Goal: Information Seeking & Learning: Learn about a topic

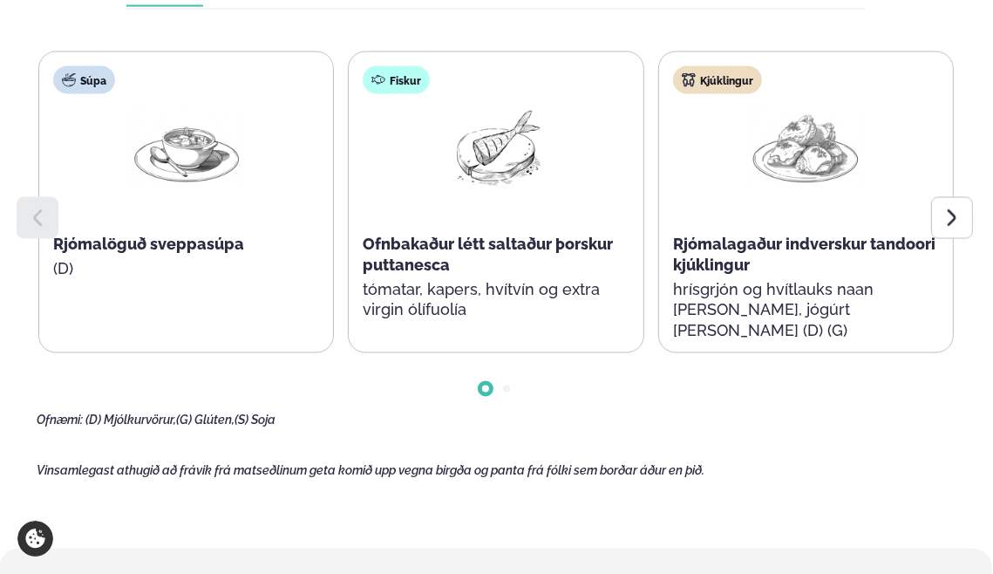
scroll to position [2005, 0]
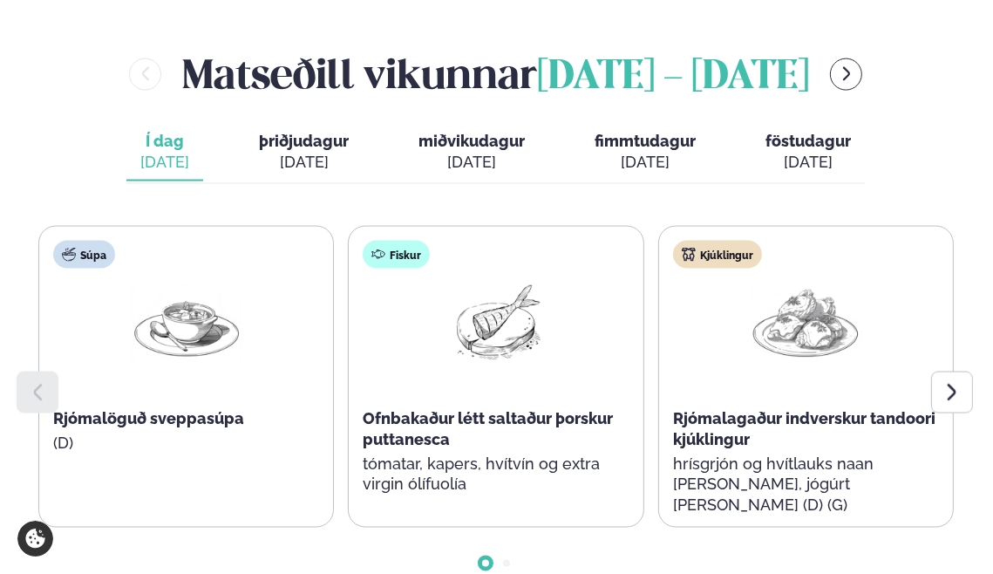
click at [649, 165] on div "[DATE]" at bounding box center [644, 162] width 101 height 21
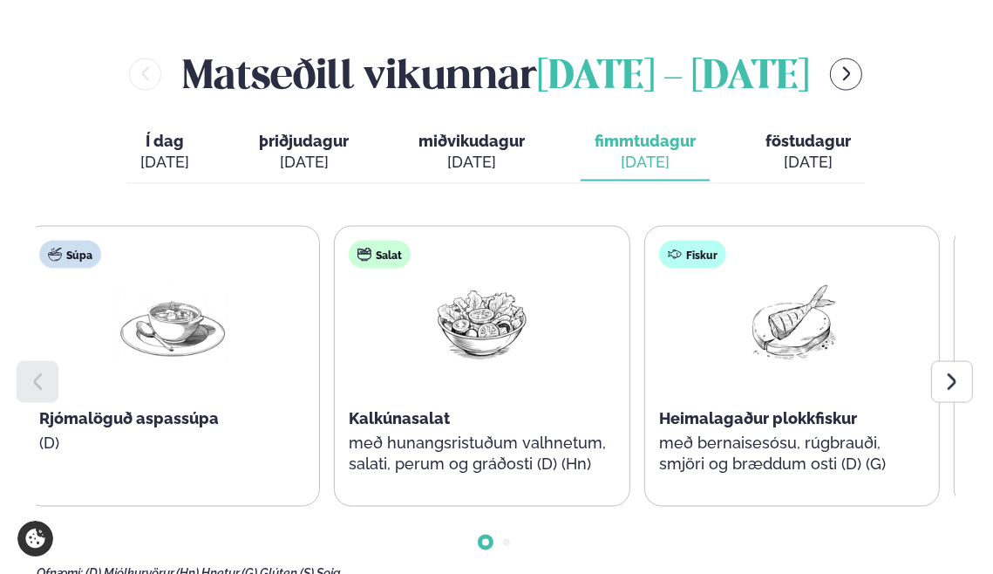
click at [213, 414] on span "Rjómalöguð aspassúpa" at bounding box center [129, 418] width 180 height 18
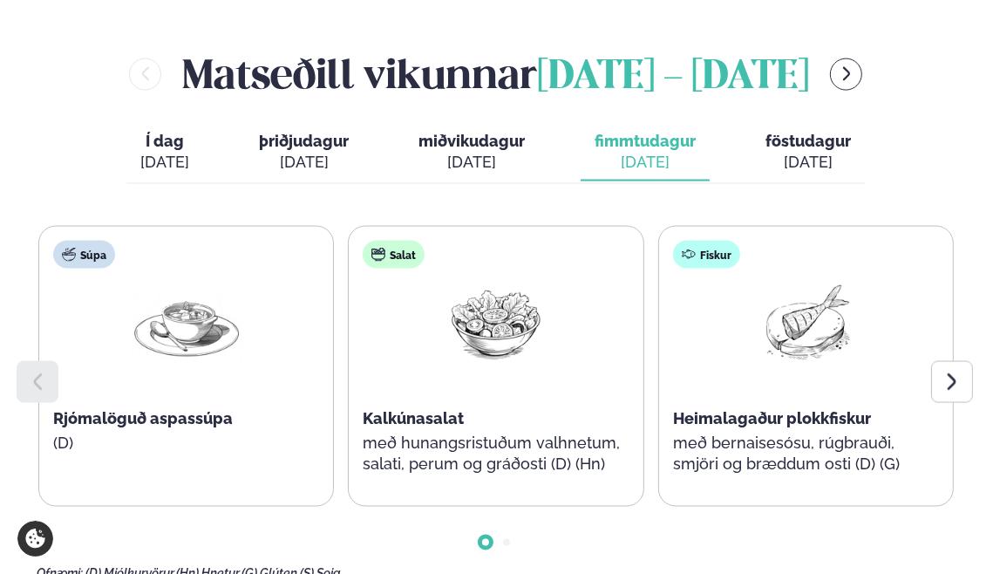
click at [577, 461] on p "með hunangsristuðum valhnetum, salati, perum og gráðosti (D) (Hn)" at bounding box center [496, 453] width 266 height 42
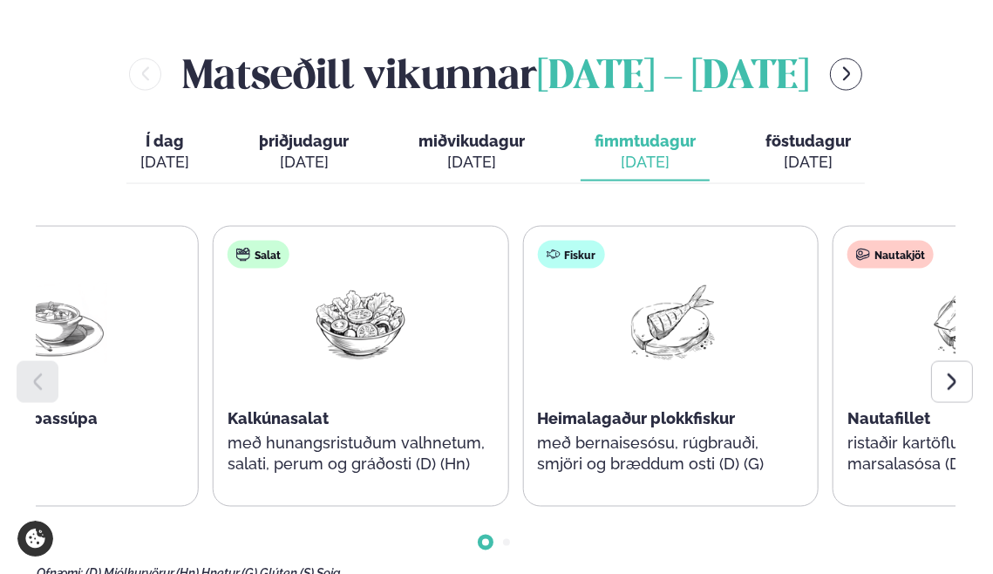
click at [465, 468] on p "með hunangsristuðum valhnetum, salati, perum og gráðosti (D) (Hn)" at bounding box center [361, 453] width 266 height 42
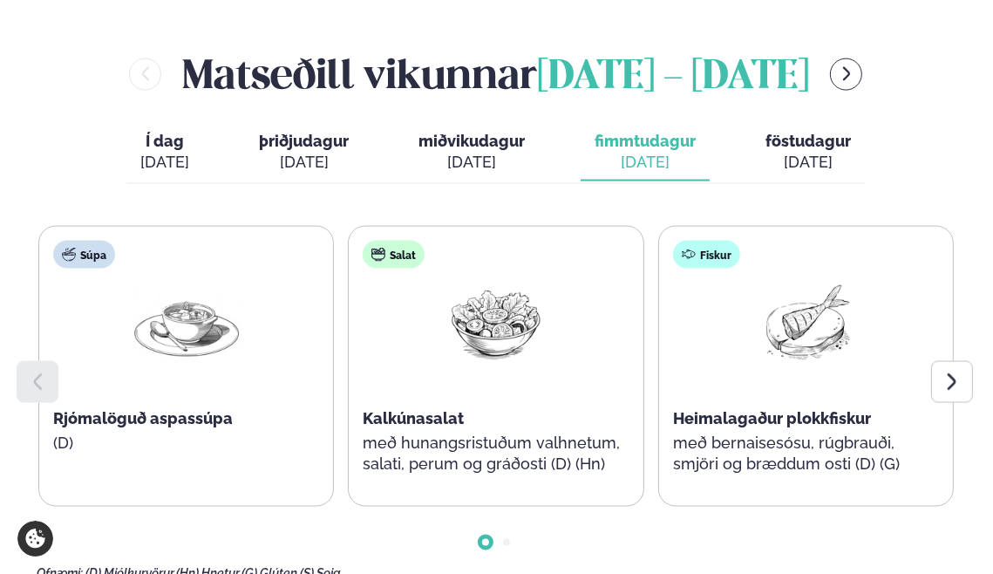
click at [467, 468] on p "með hunangsristuðum valhnetum, salati, perum og gráðosti (D) (Hn)" at bounding box center [496, 453] width 266 height 42
click at [470, 467] on p "með hunangsristuðum valhnetum, salati, perum og gráðosti (D) (Hn)" at bounding box center [496, 453] width 266 height 42
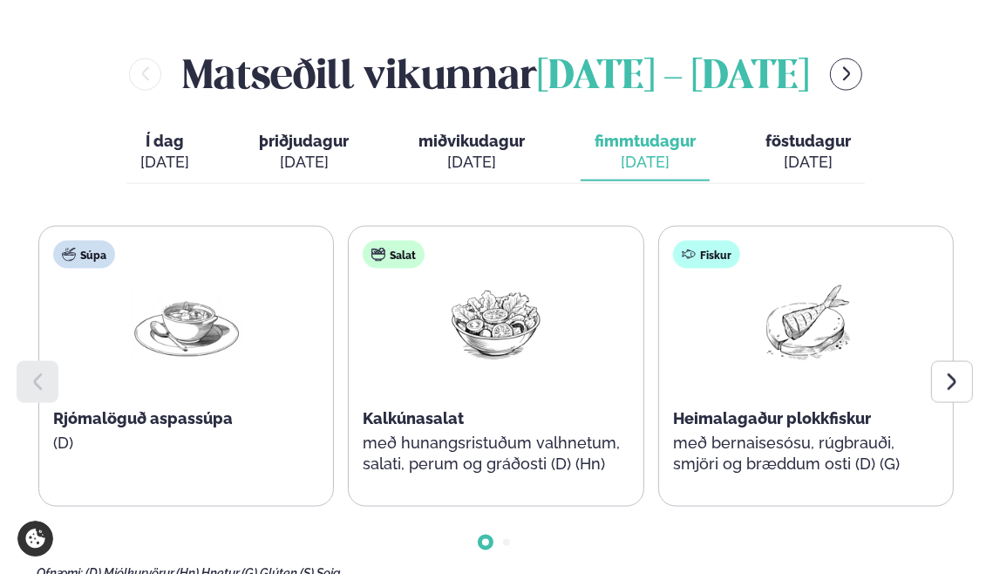
click at [463, 452] on p "með hunangsristuðum valhnetum, salati, perum og gráðosti (D) (Hn)" at bounding box center [496, 453] width 266 height 42
click at [479, 329] on img at bounding box center [496, 322] width 112 height 80
click at [952, 385] on icon at bounding box center [951, 381] width 21 height 21
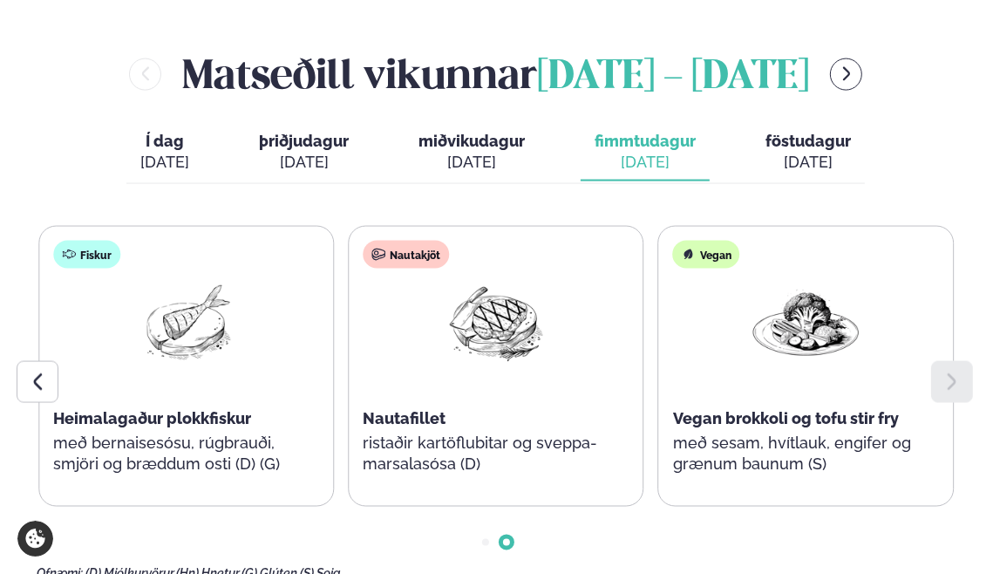
click at [949, 390] on icon at bounding box center [951, 381] width 9 height 17
click at [862, 82] on button "menu-btn-right" at bounding box center [846, 74] width 32 height 32
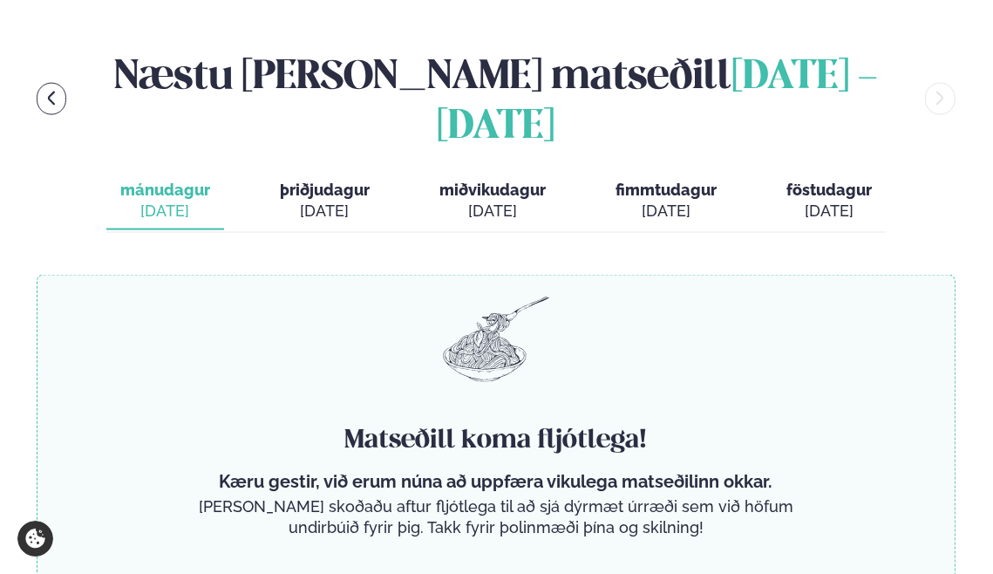
click at [662, 180] on span "fimmtudagur" at bounding box center [665, 189] width 101 height 18
